Goal: Browse casually

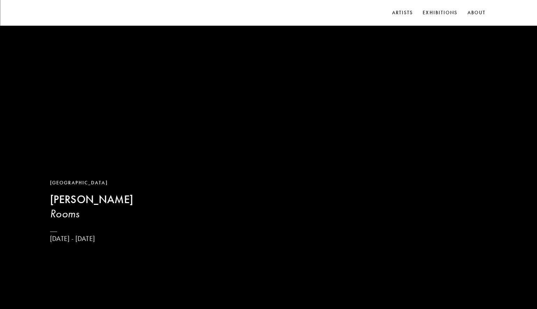
scroll to position [346, 0]
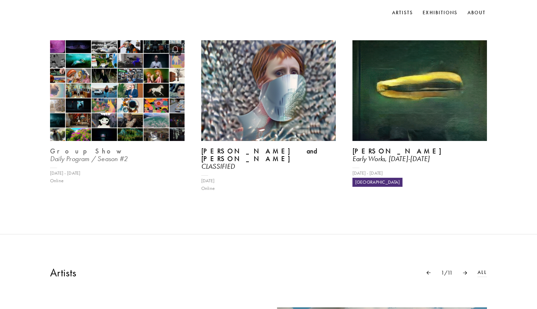
click at [127, 143] on img at bounding box center [117, 91] width 139 height 104
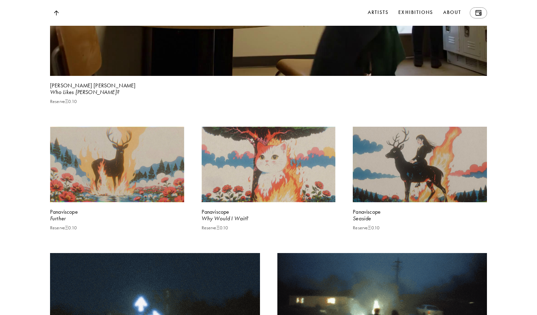
scroll to position [929, 0]
